Goal: Navigation & Orientation: Find specific page/section

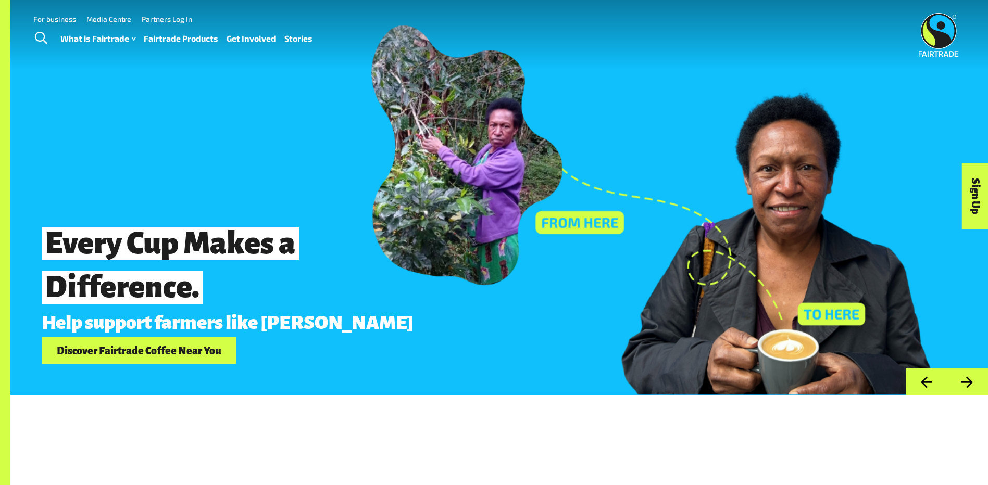
click at [945, 37] on img at bounding box center [939, 35] width 40 height 44
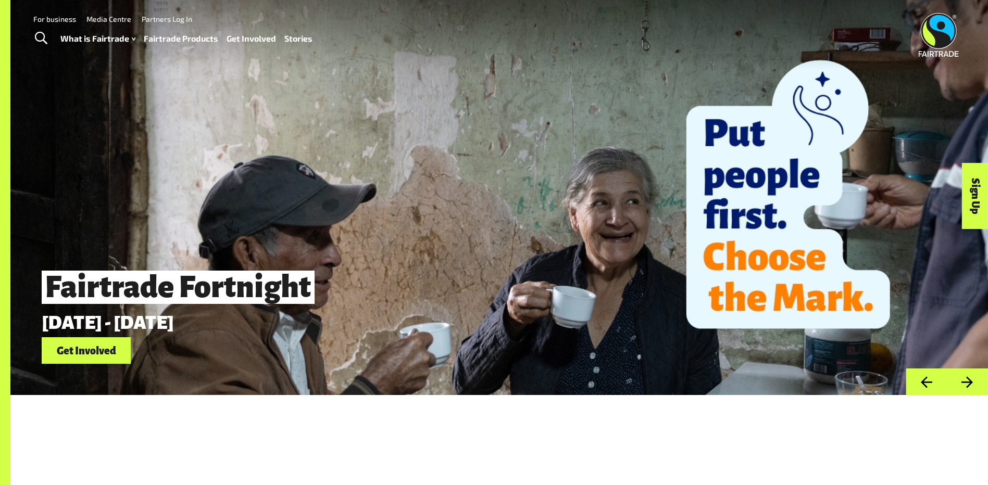
click at [59, 18] on link "For business" at bounding box center [54, 19] width 43 height 9
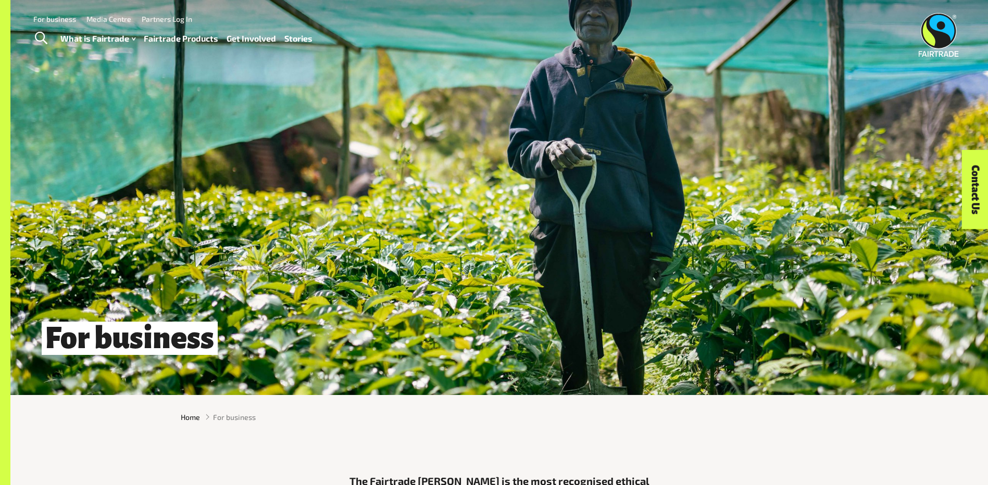
click at [174, 19] on link "Partners Log In" at bounding box center [167, 19] width 51 height 9
